Goal: Information Seeking & Learning: Learn about a topic

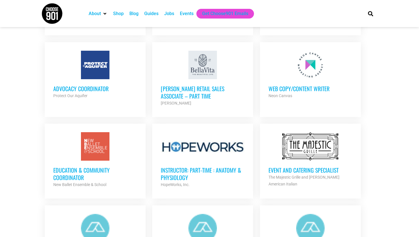
scroll to position [519, 0]
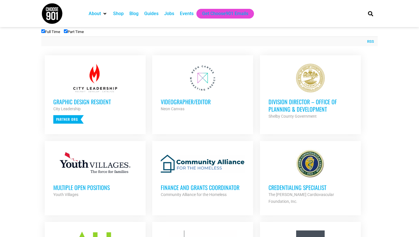
scroll to position [208, 0]
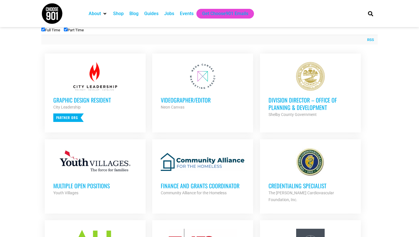
click at [190, 99] on h3 "Videographer/Editor" at bounding box center [203, 99] width 84 height 7
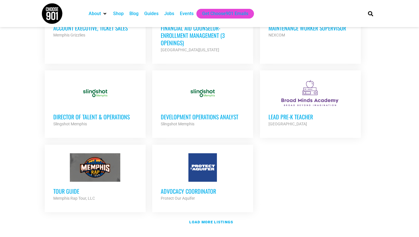
scroll to position [631, 0]
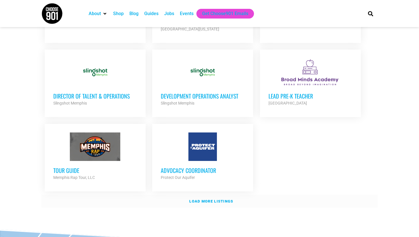
click at [220, 199] on strong "Load more listings" at bounding box center [211, 201] width 44 height 4
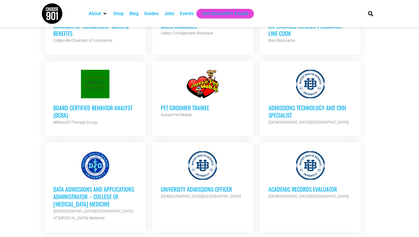
scroll to position [1153, 0]
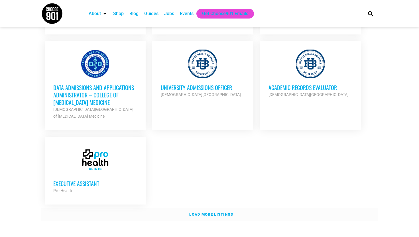
click at [195, 213] on strong "Load more listings" at bounding box center [211, 215] width 44 height 4
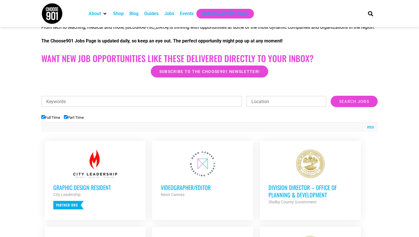
scroll to position [161, 0]
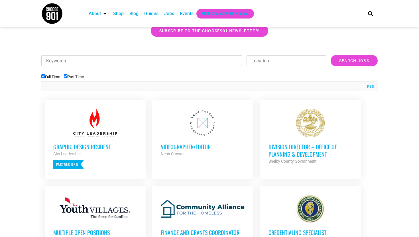
click at [229, 115] on div at bounding box center [203, 123] width 84 height 29
